Goal: Navigation & Orientation: Find specific page/section

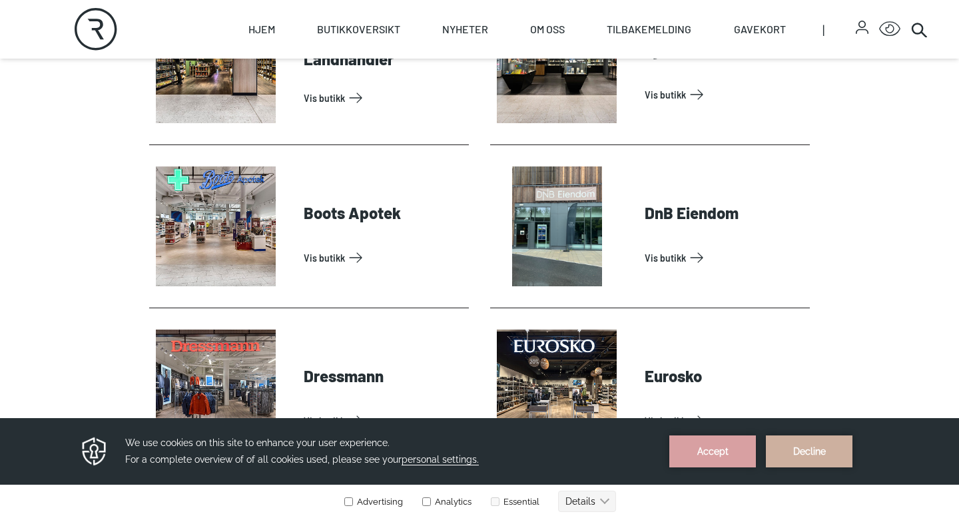
scroll to position [664, 0]
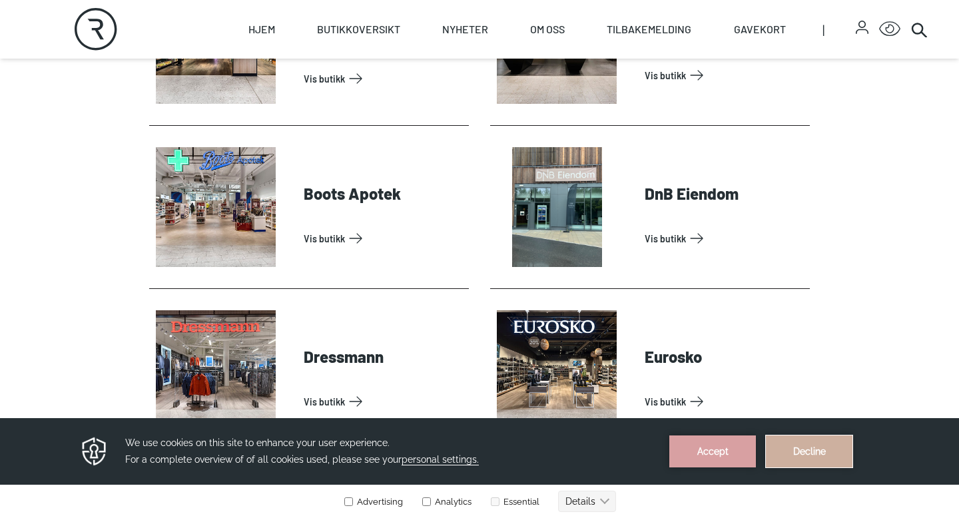
click at [805, 443] on button "Decline" at bounding box center [809, 451] width 87 height 32
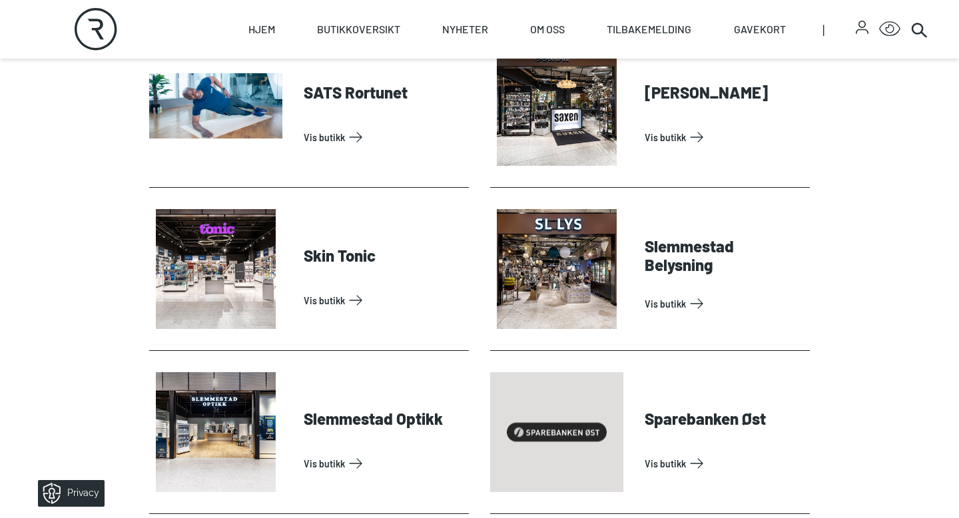
scroll to position [3640, 0]
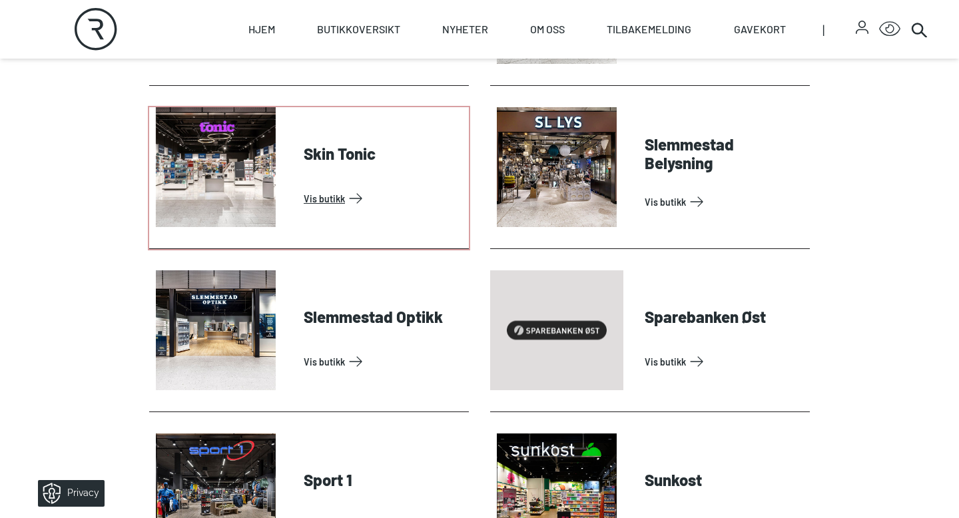
click at [304, 188] on link "Vis butikk" at bounding box center [384, 198] width 160 height 21
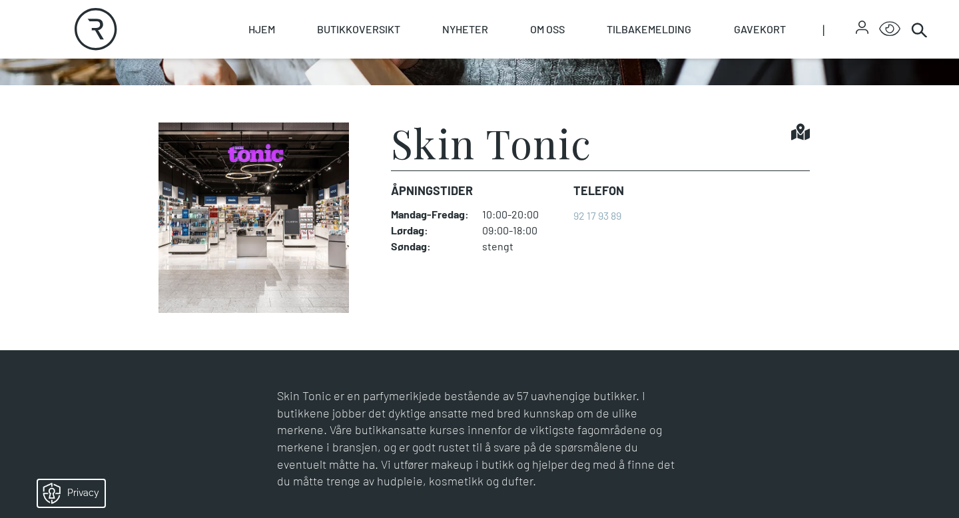
scroll to position [302, 0]
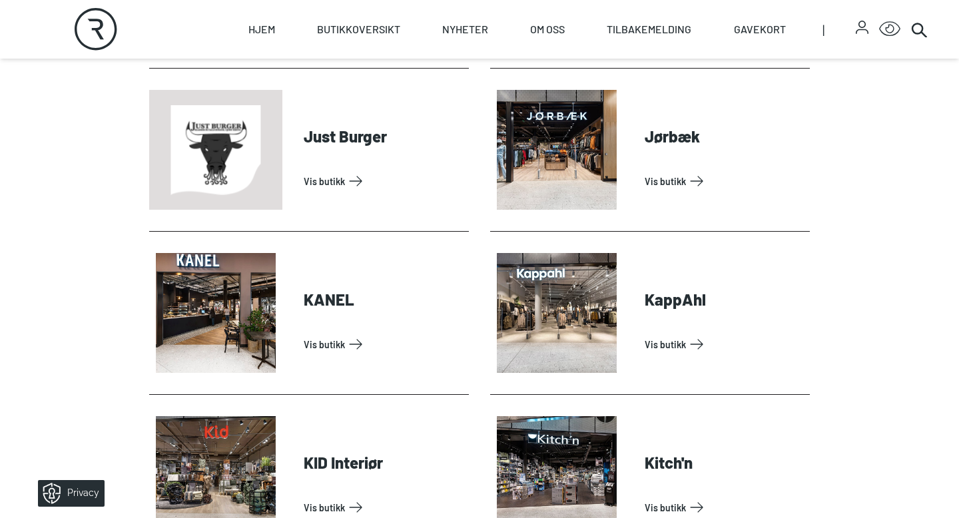
scroll to position [1534, 0]
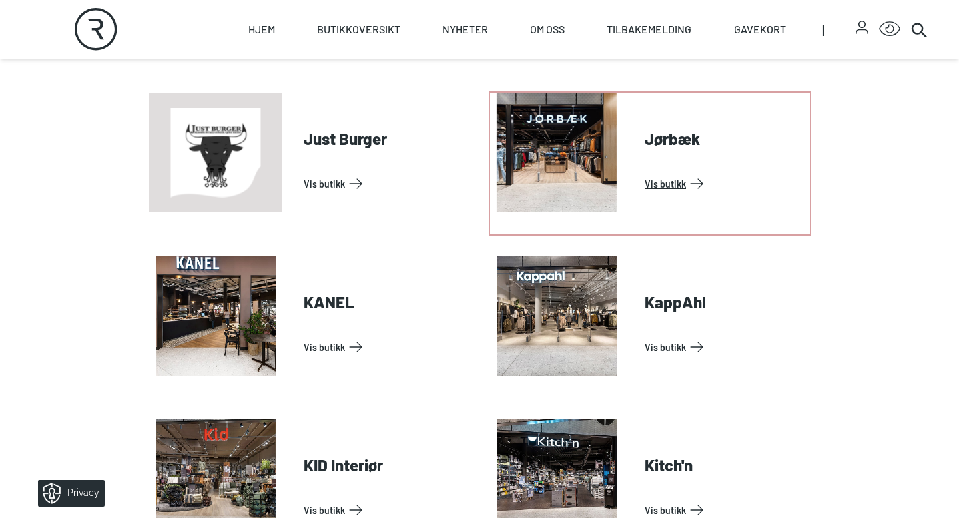
click at [645, 173] on link "Vis butikk" at bounding box center [725, 183] width 160 height 21
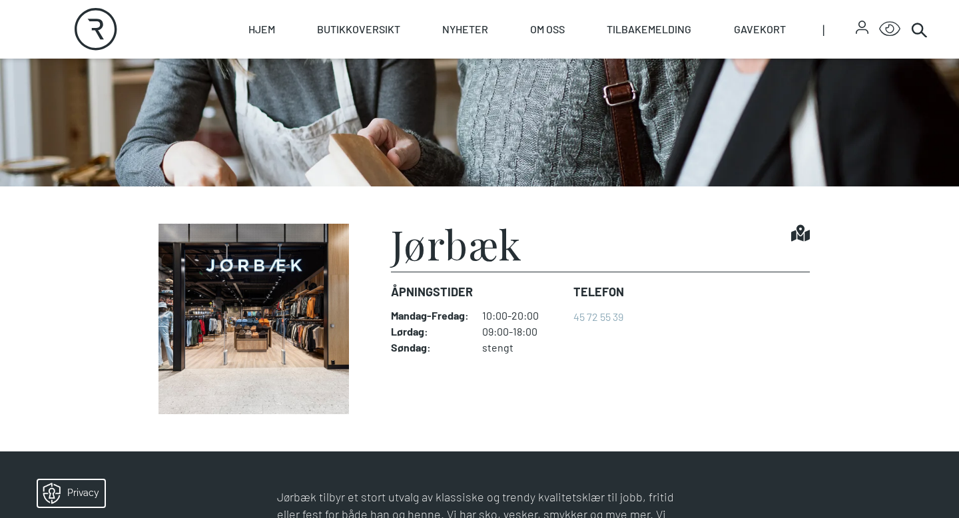
scroll to position [202, 0]
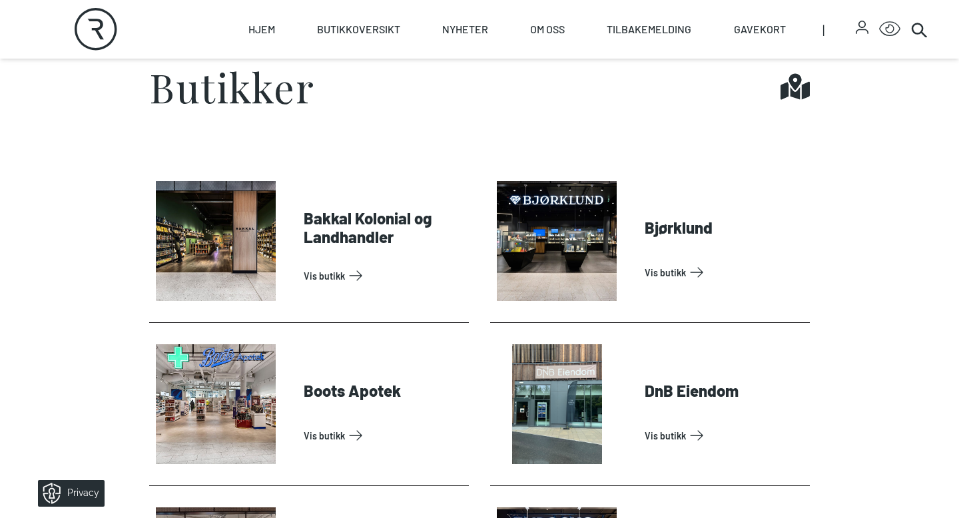
scroll to position [470, 0]
